Goal: Obtain resource: Obtain resource

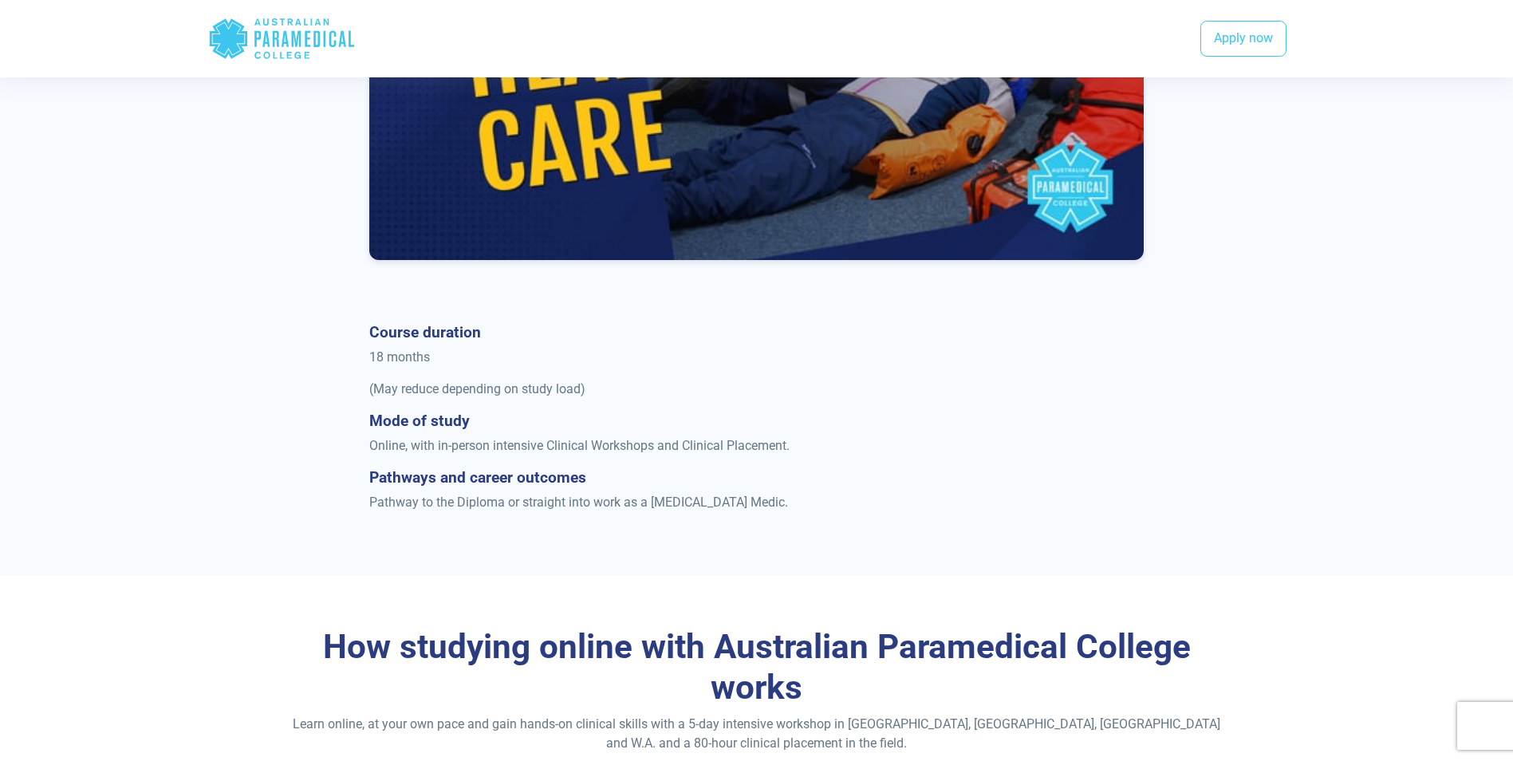
scroll to position [877, 0]
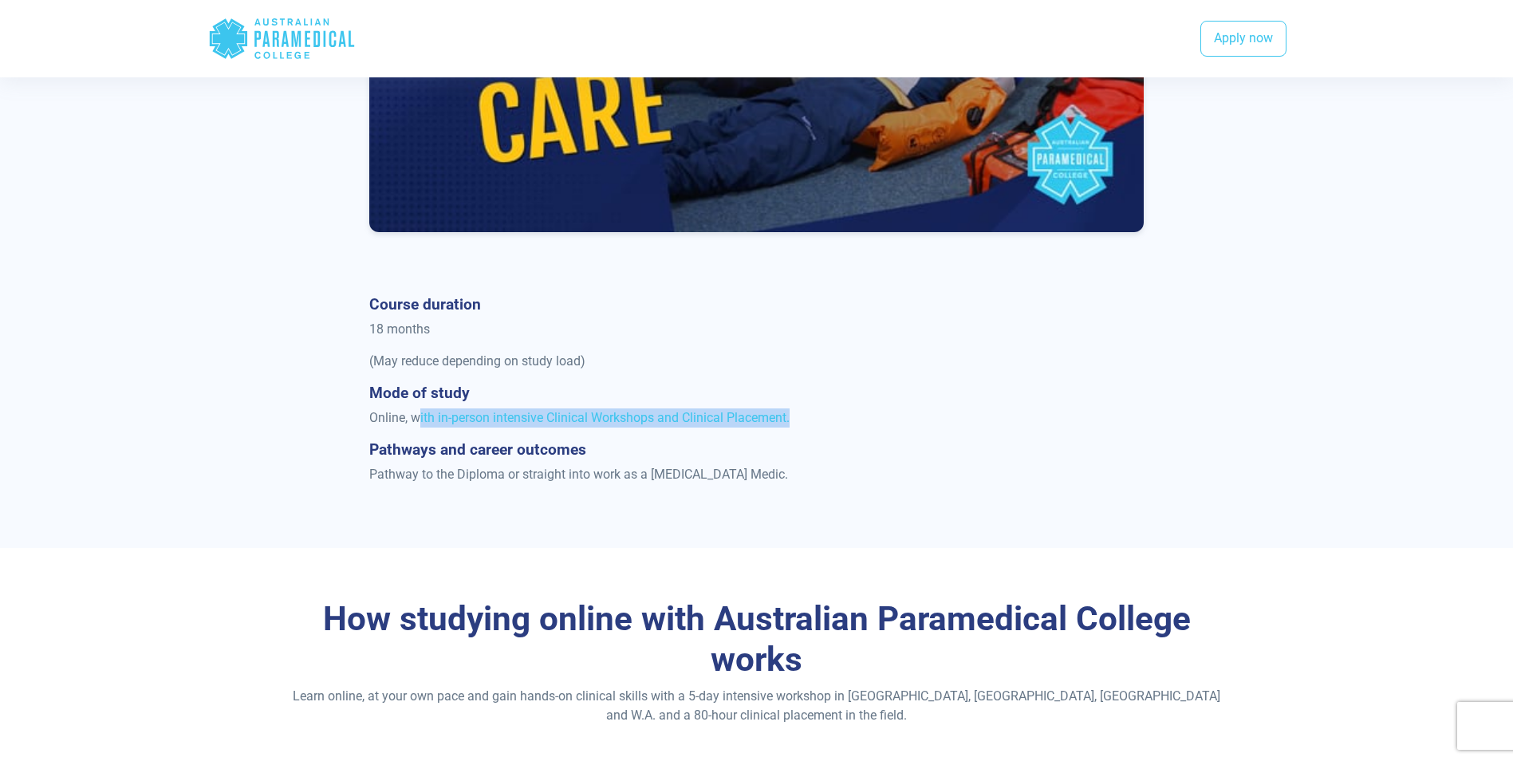
drag, startPoint x: 418, startPoint y: 423, endPoint x: 799, endPoint y: 419, distance: 381.2
click at [799, 419] on p "Online, with in-person intensive Clinical Workshops and Clinical Placement." at bounding box center [756, 417] width 774 height 19
drag, startPoint x: 342, startPoint y: 444, endPoint x: 831, endPoint y: 472, distance: 489.6
click at [831, 473] on div "Course duration 18 months (May reduce depending on study load) Mode of study On…" at bounding box center [757, 396] width 952 height 202
click at [549, 474] on p "Pathway to the Diploma or straight into work as a [MEDICAL_DATA] Medic." at bounding box center [756, 474] width 774 height 19
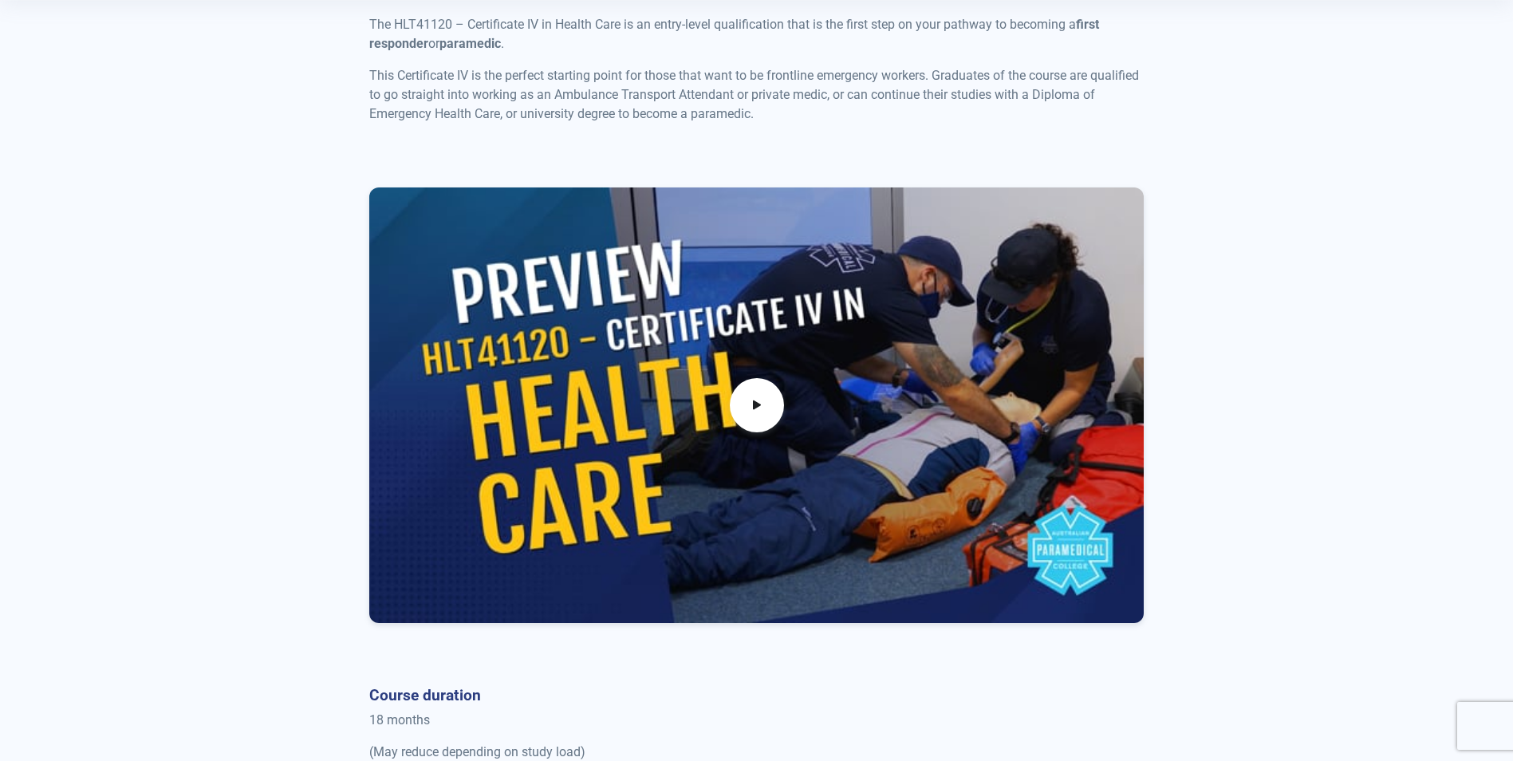
scroll to position [558, 0]
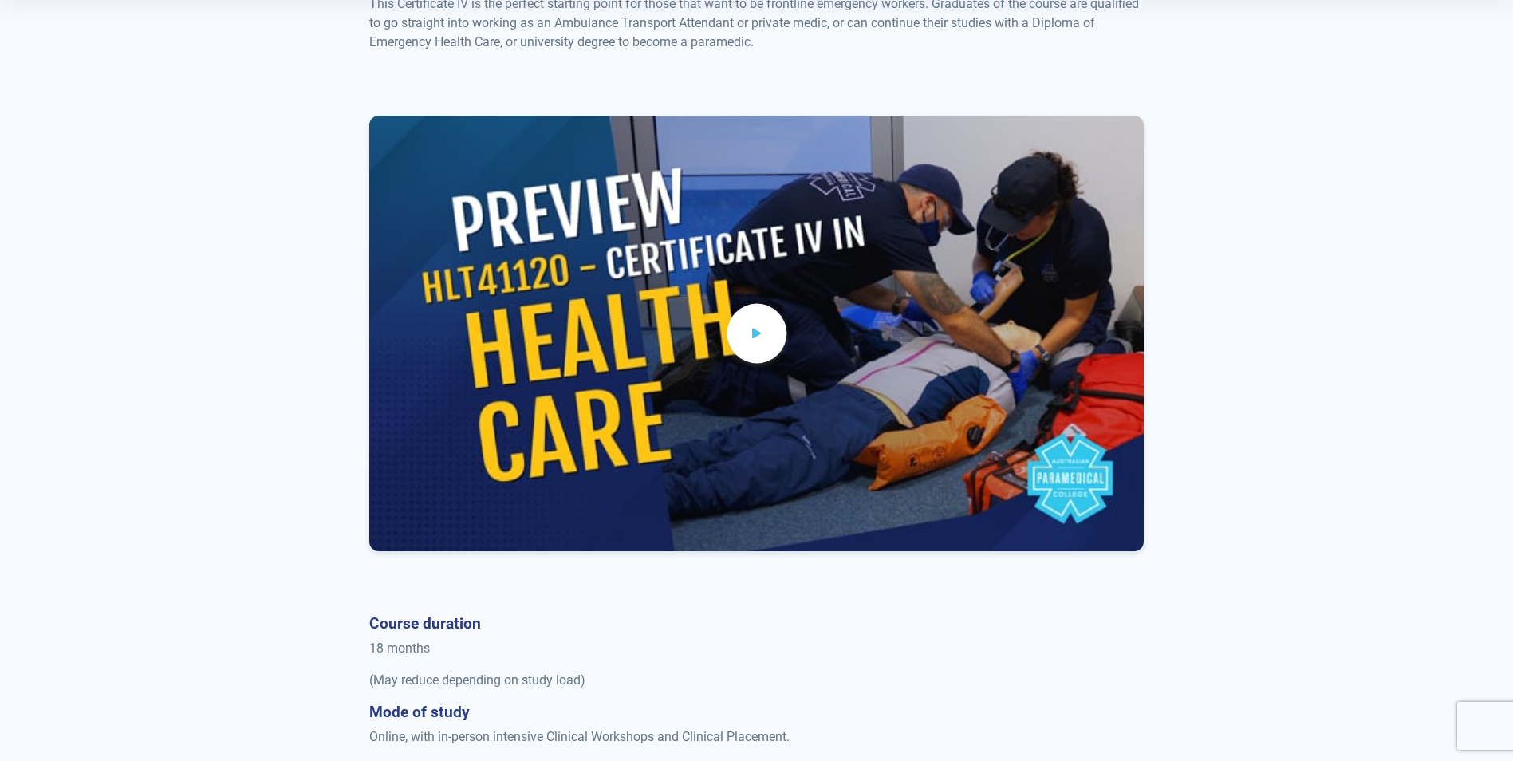
click at [769, 333] on span at bounding box center [756, 334] width 60 height 60
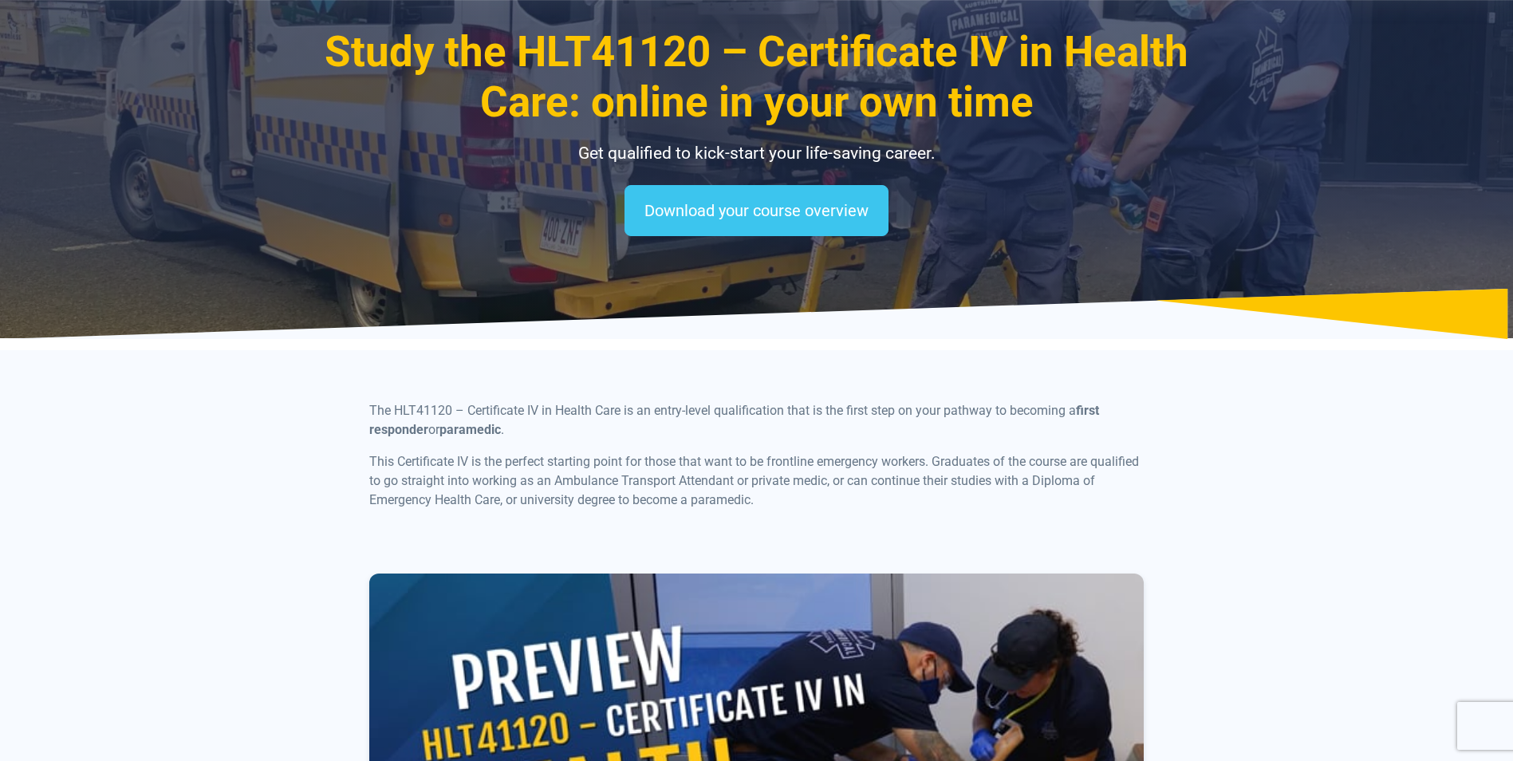
scroll to position [0, 0]
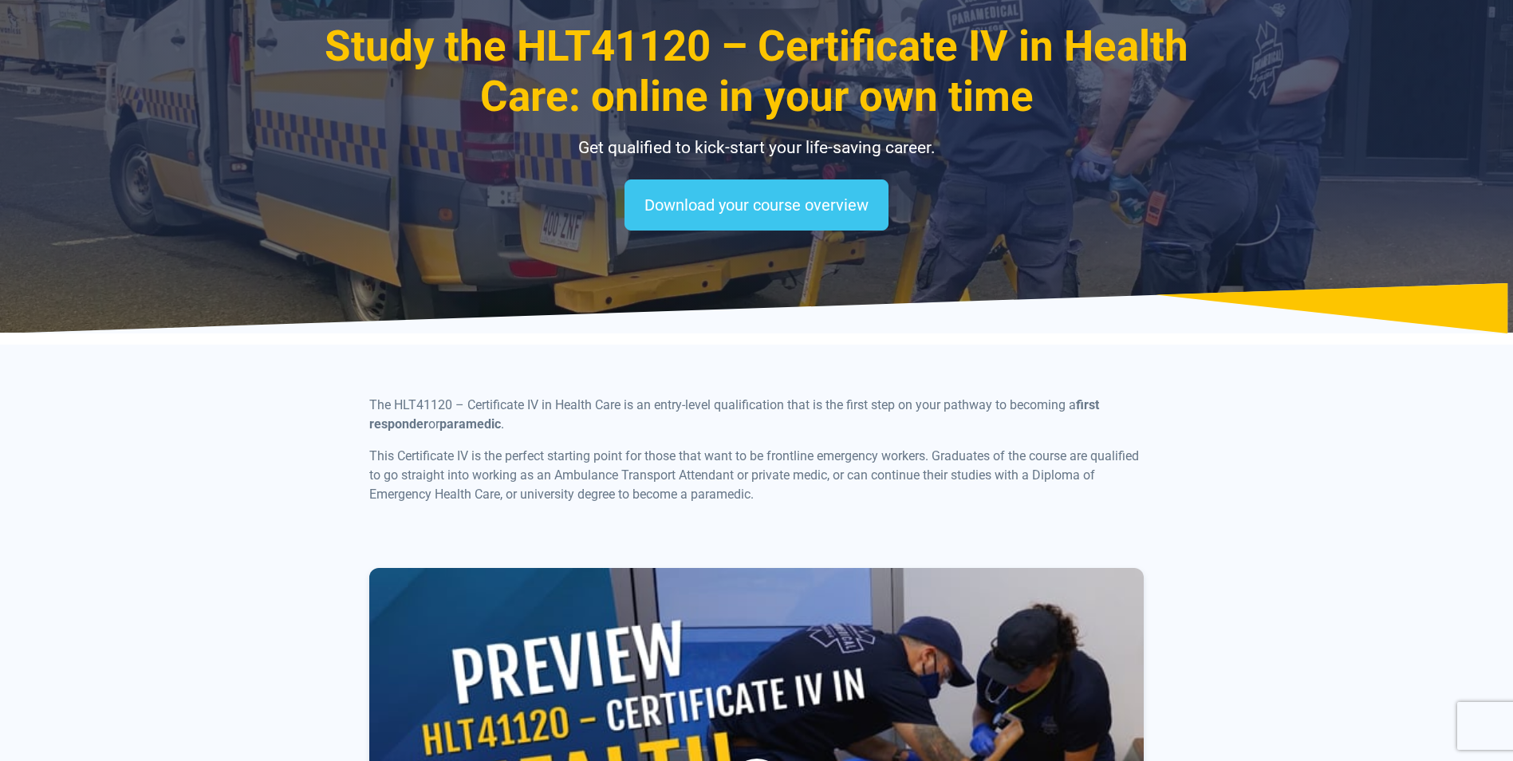
scroll to position [41, 0]
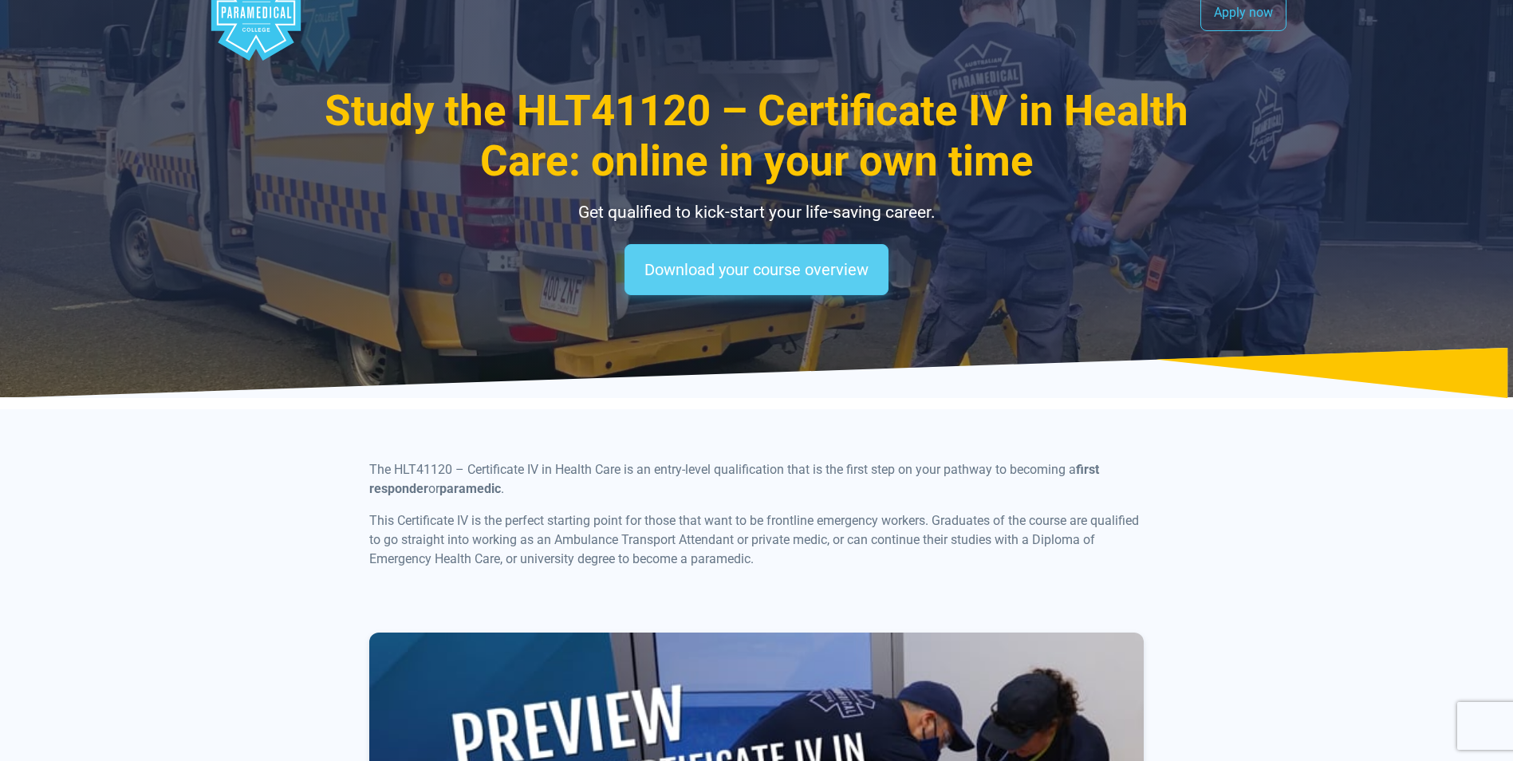
click at [779, 278] on link "Download your course overview" at bounding box center [756, 269] width 264 height 51
